Goal: Task Accomplishment & Management: Manage account settings

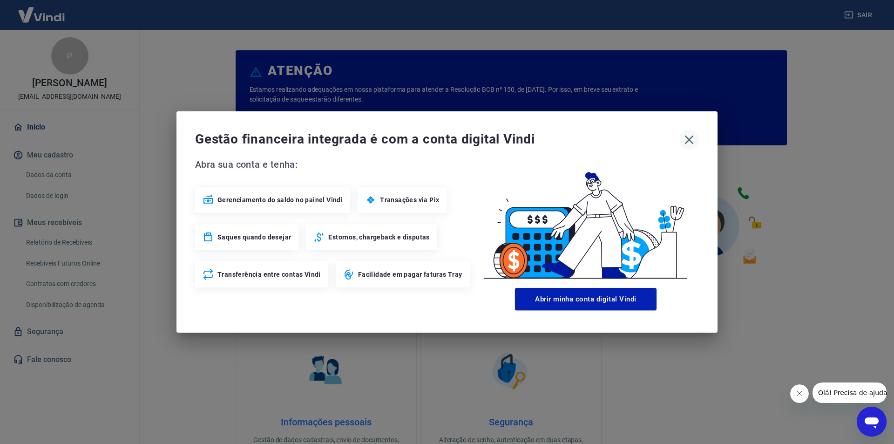
click at [691, 136] on icon "button" at bounding box center [688, 139] width 15 height 15
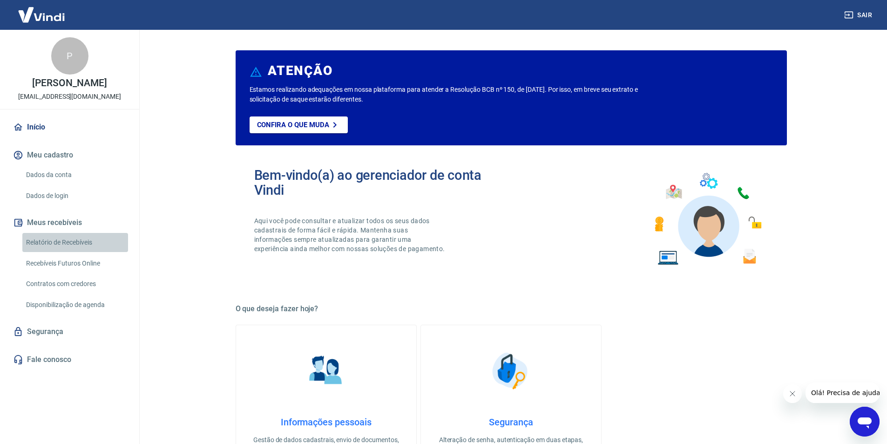
click at [83, 240] on link "Relatório de Recebíveis" at bounding box center [75, 242] width 106 height 19
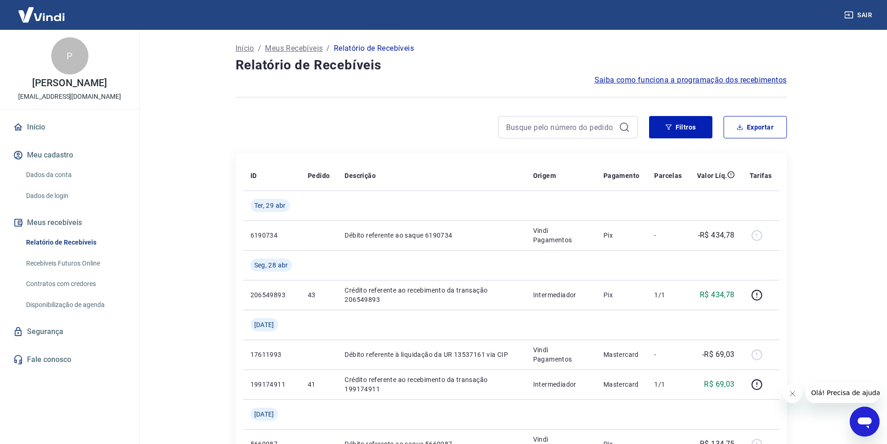
click at [530, 134] on div at bounding box center [568, 127] width 140 height 22
click at [528, 129] on input at bounding box center [560, 127] width 109 height 14
click at [40, 129] on link "Início" at bounding box center [69, 127] width 117 height 20
